Goal: Complete application form

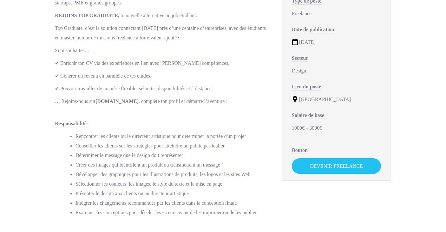
scroll to position [190, 0]
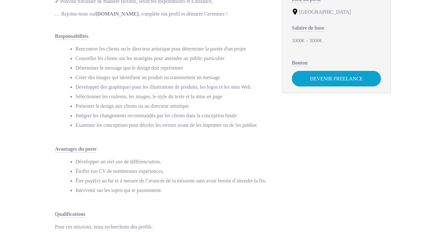
click at [314, 79] on link "Devenir Freelance" at bounding box center [336, 79] width 89 height 16
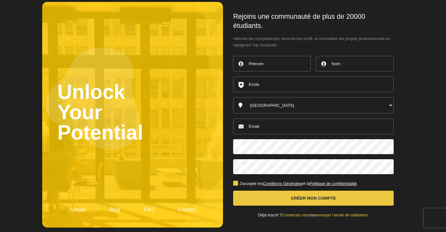
scroll to position [24, 0]
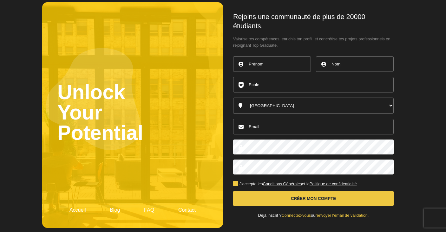
click at [301, 213] on link "Connectez-vous" at bounding box center [296, 215] width 29 height 5
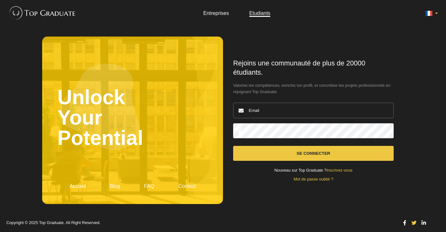
type input "aviattal5@gmail.com"
click at [314, 153] on button "Se connecter" at bounding box center [313, 153] width 161 height 15
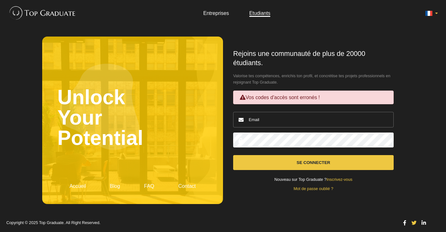
click at [281, 166] on button "Se connecter" at bounding box center [313, 162] width 161 height 15
click at [413, 224] on icon at bounding box center [414, 222] width 5 height 5
click at [424, 220] on icon at bounding box center [424, 222] width 4 height 5
click at [345, 179] on link "Inscrivez-vous" at bounding box center [340, 179] width 26 height 5
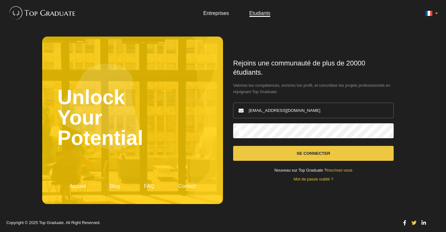
click at [313, 177] on link "Mot de passe oublié ?" at bounding box center [314, 179] width 40 height 5
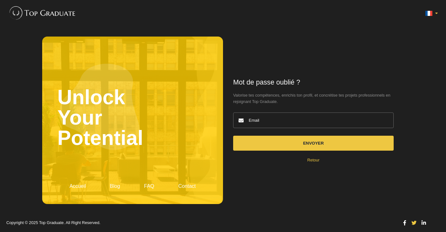
click at [310, 123] on input "email" at bounding box center [313, 120] width 161 height 16
type input "aviattal5@gmail.com"
click at [299, 143] on button "Envoyer" at bounding box center [313, 143] width 161 height 15
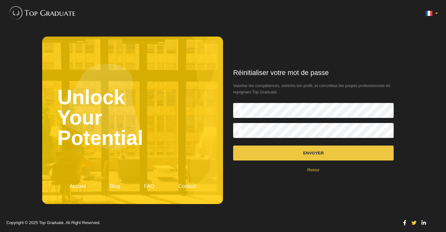
click at [310, 152] on button "Envoyer" at bounding box center [313, 152] width 161 height 15
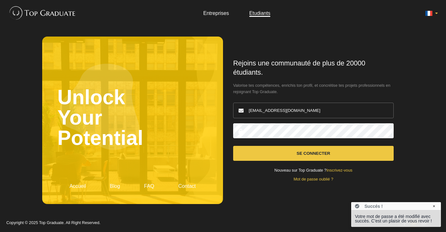
click at [305, 152] on button "Se connecter" at bounding box center [313, 153] width 161 height 15
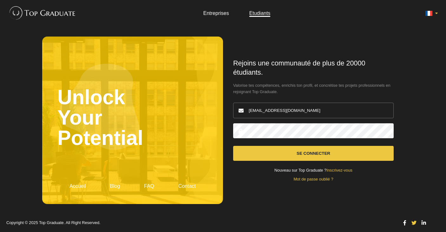
click at [213, 14] on link "Entreprises" at bounding box center [216, 12] width 26 height 5
click at [220, 15] on link "Entreprises" at bounding box center [216, 12] width 26 height 5
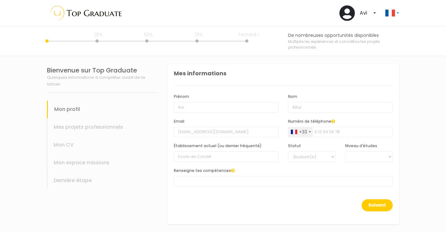
select select
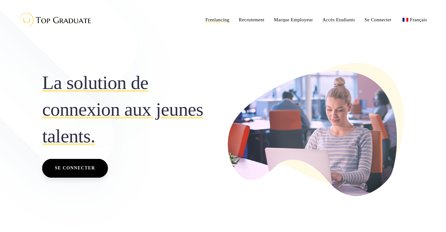
click at [220, 23] on span "Freelancing" at bounding box center [218, 19] width 24 height 9
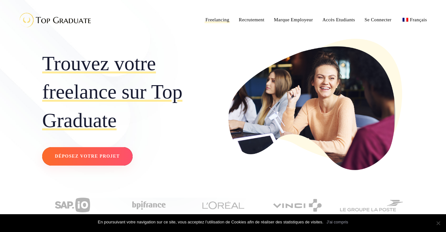
click at [102, 155] on span "Déposez votre projet" at bounding box center [87, 156] width 65 height 8
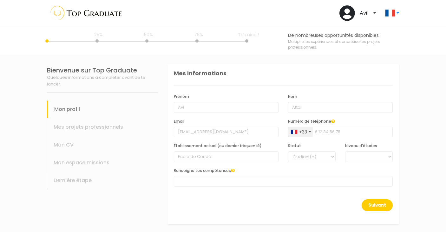
select select
click at [270, 108] on input "Avi" at bounding box center [226, 107] width 105 height 11
type input "Avi"
type input "0661714829"
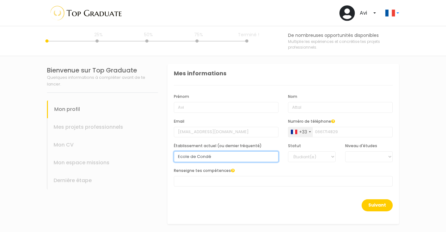
click at [264, 156] on input "Ecole de Condé" at bounding box center [226, 156] width 105 height 11
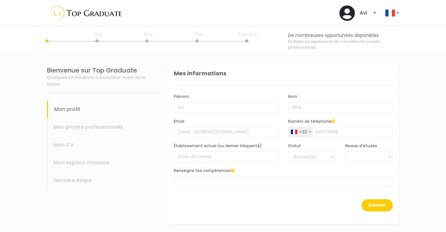
click at [263, 179] on span at bounding box center [283, 181] width 219 height 10
type input "gt"
click at [217, 182] on span "gt" at bounding box center [283, 181] width 219 height 10
click at [217, 182] on span at bounding box center [283, 181] width 219 height 10
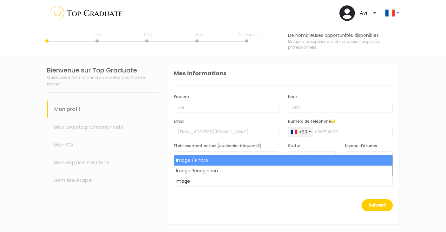
type input "image"
select select "31"
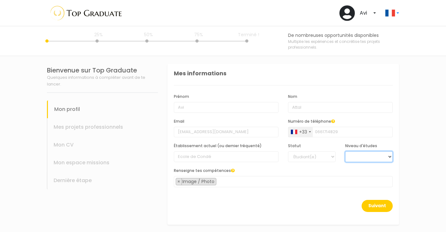
select select "5"
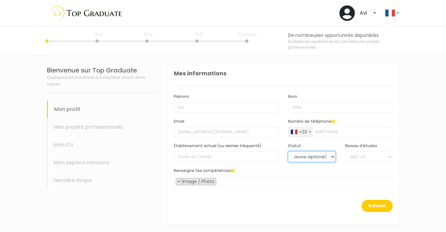
select select "0"
click at [330, 182] on span "× Image / Photo" at bounding box center [283, 181] width 219 height 11
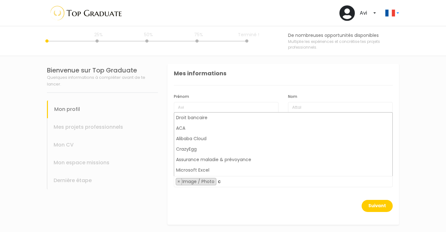
scroll to position [0, 0]
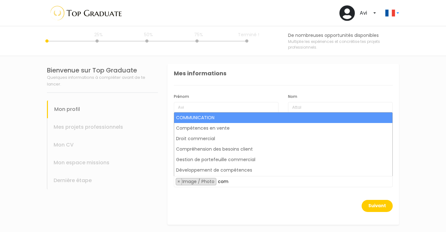
type input "com"
select select "30"
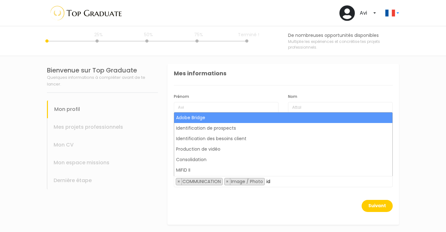
type input "i"
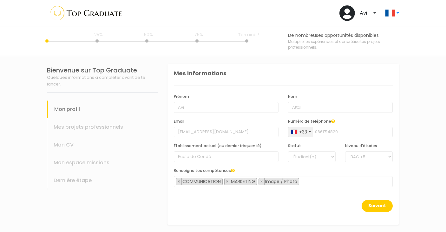
click at [308, 181] on span "× COMMUNICATION × MARKETING × Image / Photo" at bounding box center [283, 181] width 219 height 11
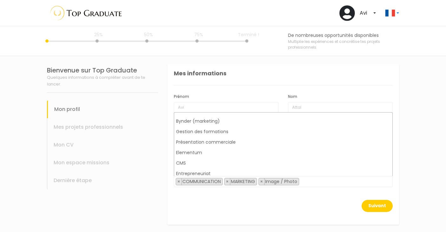
scroll to position [1391, 0]
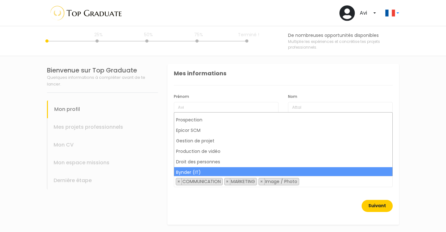
click at [375, 208] on button "Suivant" at bounding box center [377, 206] width 31 height 12
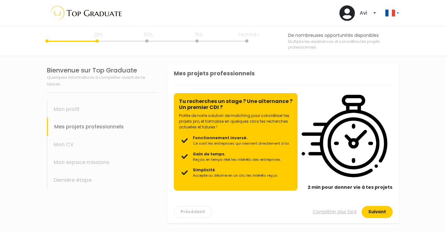
click at [379, 209] on button "Suivant" at bounding box center [377, 212] width 31 height 12
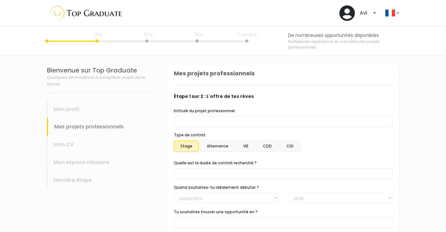
click at [266, 145] on label "CDD" at bounding box center [268, 145] width 22 height 11
click at [168, 64] on input "CDD" at bounding box center [168, 64] width 0 height 0
click at [294, 148] on label "CDI" at bounding box center [290, 145] width 20 height 11
click at [168, 64] on input "CDI" at bounding box center [168, 64] width 0 height 0
select select "[DOMAIN_NAME]_ended"
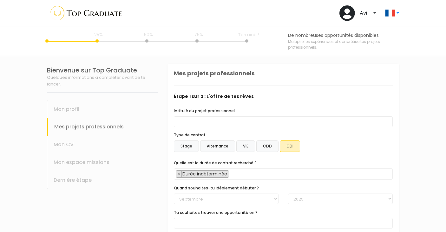
click at [272, 147] on label "CDD" at bounding box center [268, 145] width 22 height 11
click at [168, 64] on input "CDD" at bounding box center [168, 64] width 0 height 0
